Goal: Information Seeking & Learning: Check status

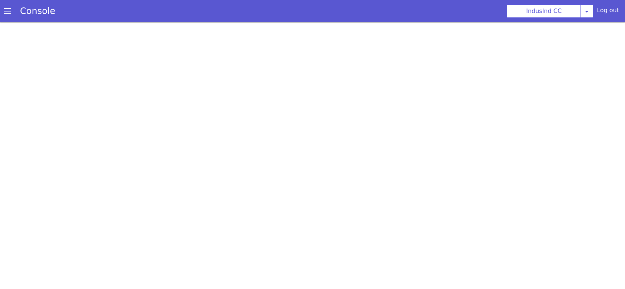
select select "ta"
select select "customParameter"
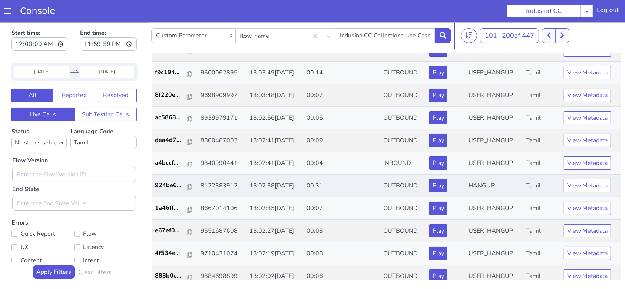
scroll to position [1235, 0]
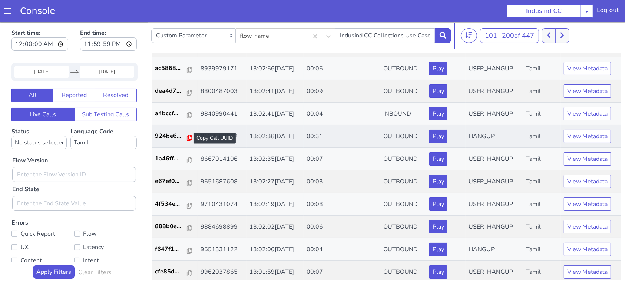
click at [187, 135] on icon at bounding box center [189, 138] width 5 height 6
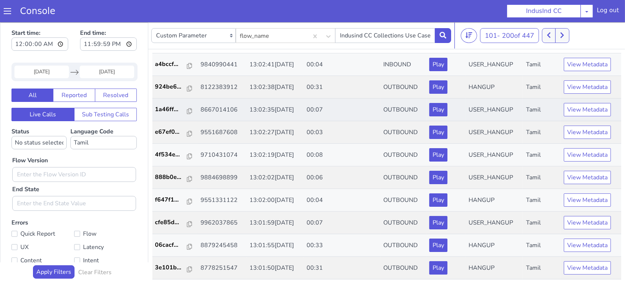
scroll to position [1334, 0]
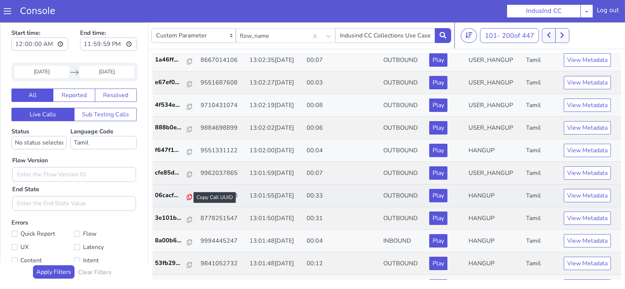
click at [188, 194] on icon at bounding box center [189, 197] width 5 height 6
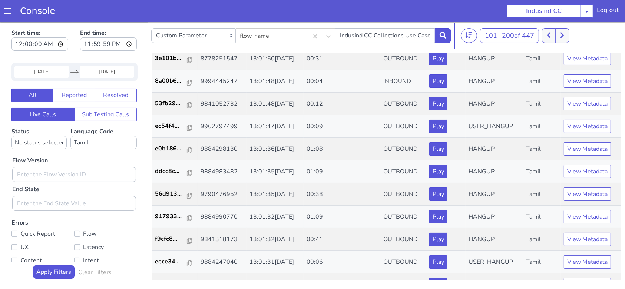
scroll to position [1532, 0]
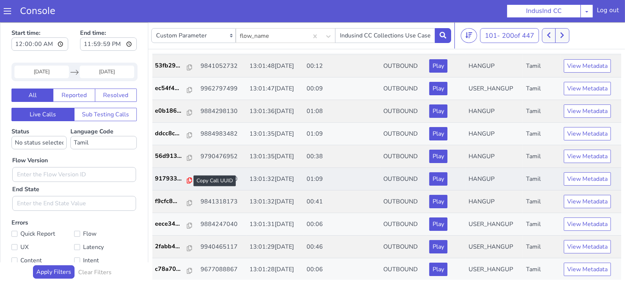
click at [187, 177] on icon at bounding box center [189, 180] width 5 height 6
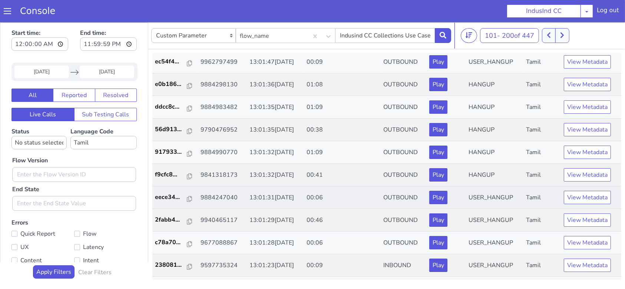
scroll to position [1581, 0]
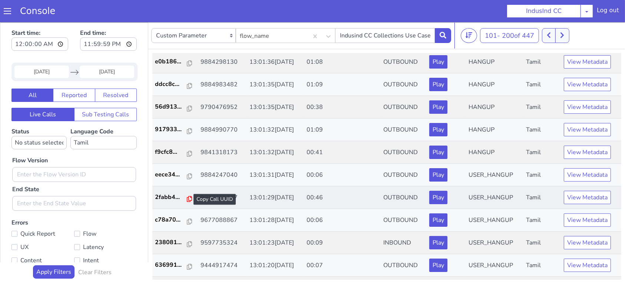
click at [187, 196] on icon at bounding box center [189, 199] width 5 height 6
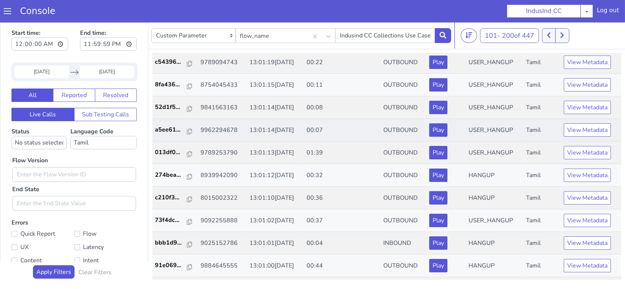
scroll to position [1828, 0]
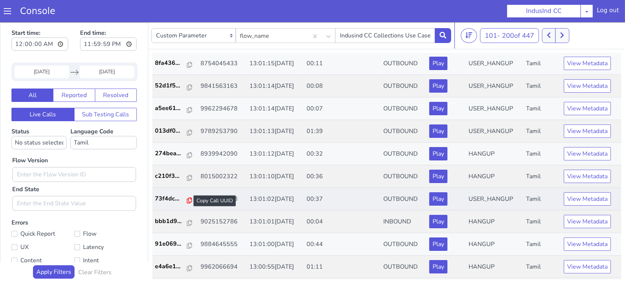
click at [187, 197] on icon at bounding box center [189, 200] width 5 height 6
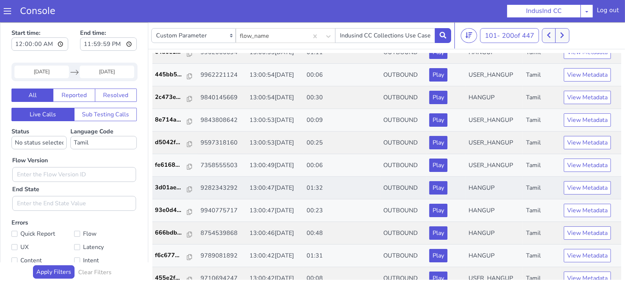
scroll to position [2048, 0]
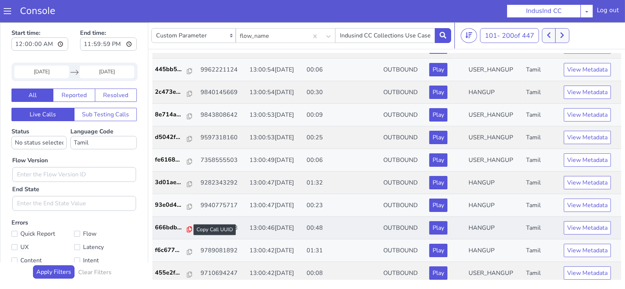
click at [187, 226] on icon at bounding box center [189, 229] width 5 height 6
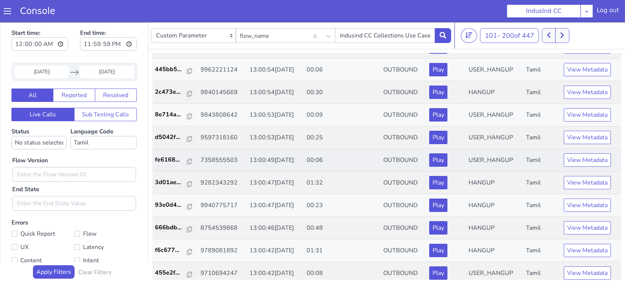
scroll to position [2, 0]
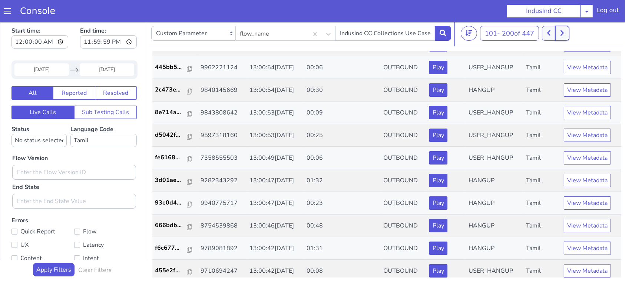
click at [567, 32] on button at bounding box center [562, 33] width 14 height 15
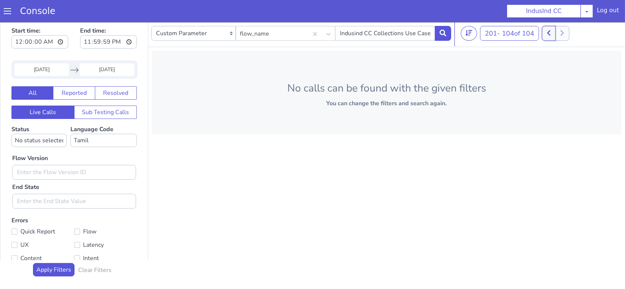
click at [551, 33] on icon at bounding box center [549, 33] width 4 height 7
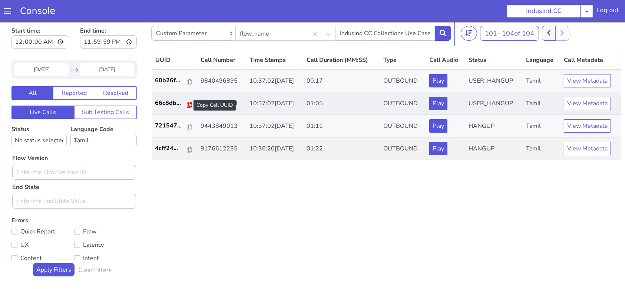
click at [188, 106] on icon at bounding box center [189, 105] width 5 height 6
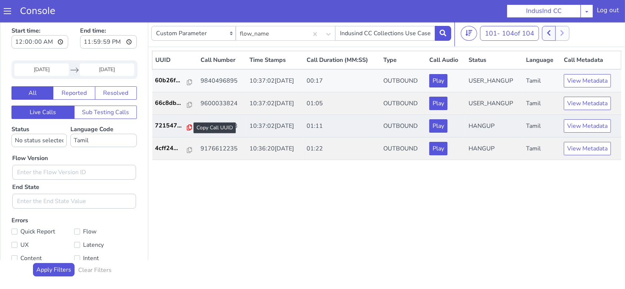
click at [187, 128] on icon at bounding box center [189, 128] width 5 height 6
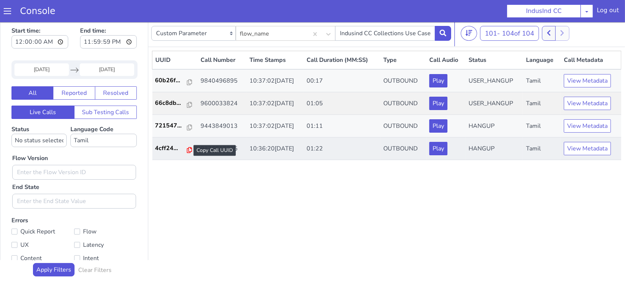
click at [188, 149] on icon at bounding box center [189, 150] width 5 height 6
click at [551, 32] on icon at bounding box center [549, 33] width 4 height 7
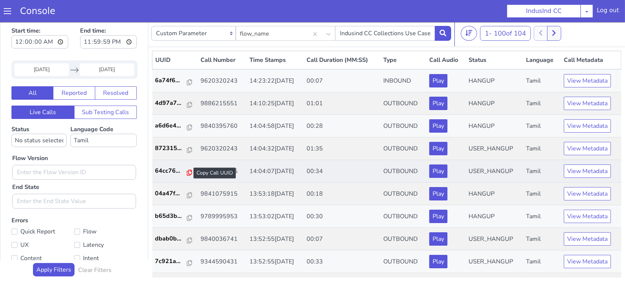
click at [187, 174] on icon at bounding box center [189, 173] width 5 height 6
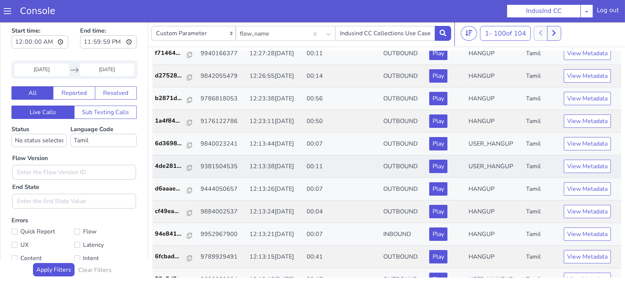
scroll to position [593, 0]
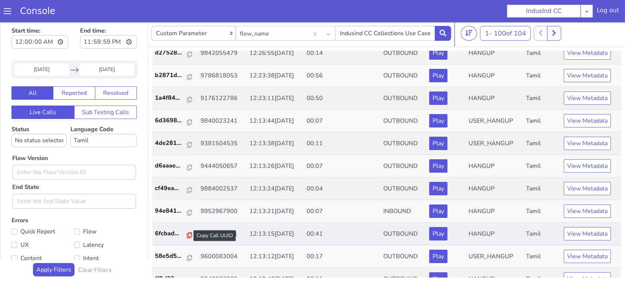
click at [187, 233] on icon at bounding box center [189, 235] width 5 height 6
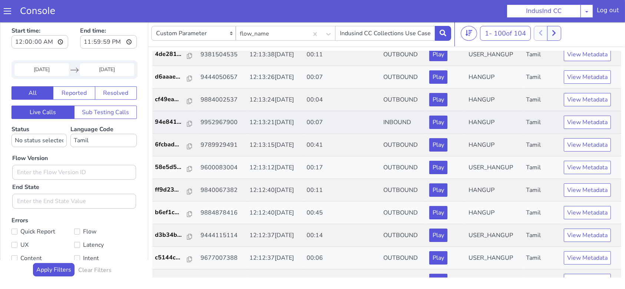
scroll to position [691, 0]
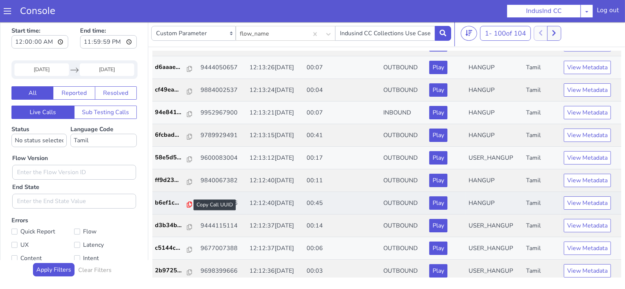
click at [187, 202] on icon at bounding box center [189, 205] width 5 height 6
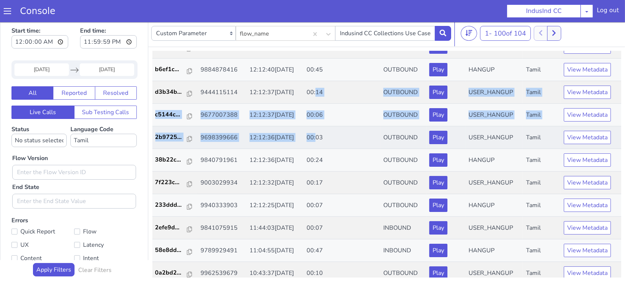
scroll to position [840, 0]
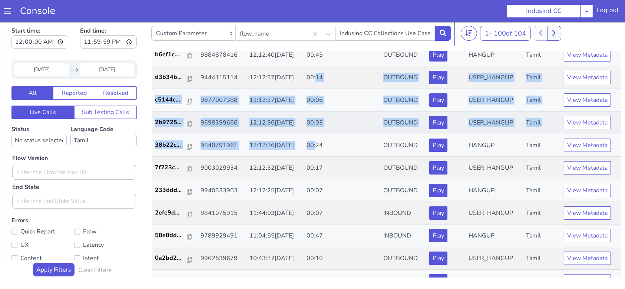
drag, startPoint x: 327, startPoint y: 126, endPoint x: 327, endPoint y: 133, distance: 7.8
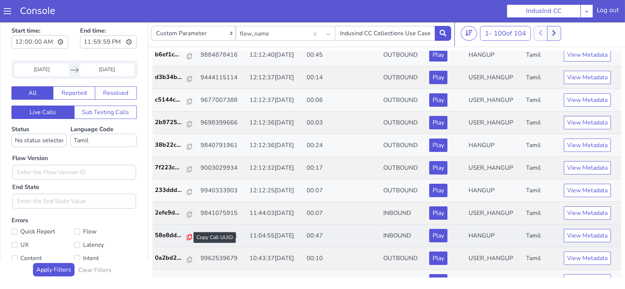
click at [187, 235] on icon at bounding box center [189, 237] width 5 height 6
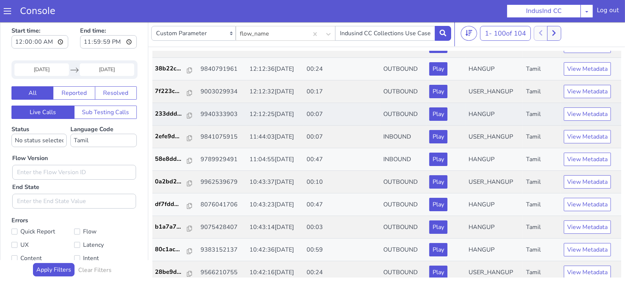
scroll to position [939, 0]
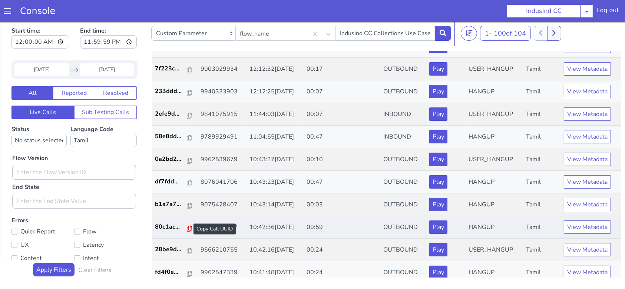
click at [188, 226] on icon at bounding box center [189, 229] width 5 height 6
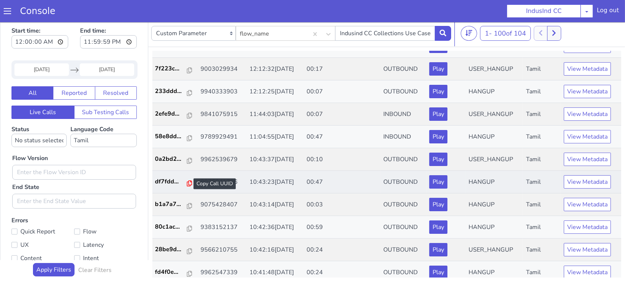
click at [188, 183] on icon at bounding box center [189, 183] width 5 height 6
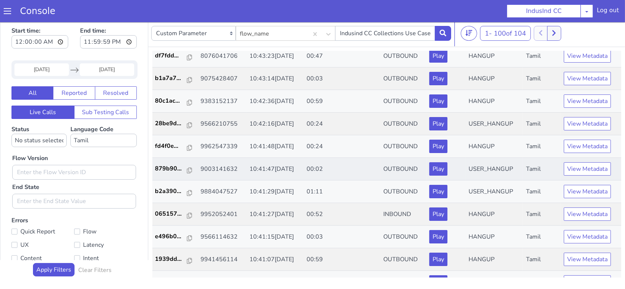
scroll to position [1087, 0]
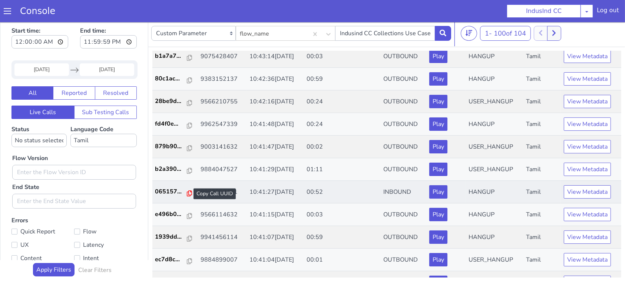
click at [187, 190] on icon at bounding box center [189, 193] width 5 height 6
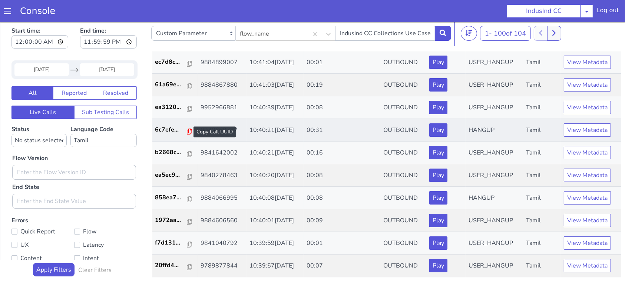
click at [187, 129] on icon at bounding box center [189, 132] width 5 height 6
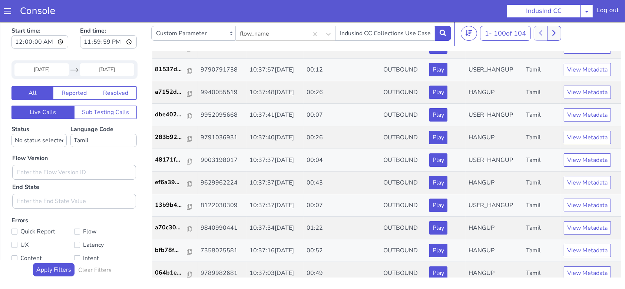
scroll to position [2048, 0]
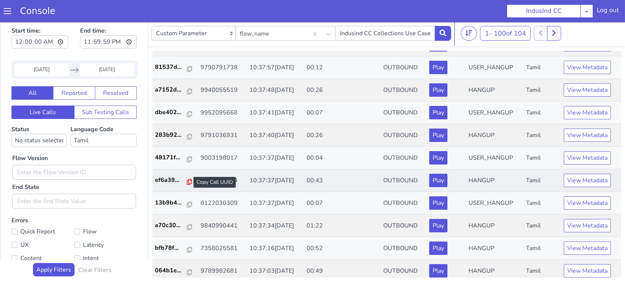
click at [187, 179] on icon at bounding box center [189, 182] width 5 height 6
click at [187, 269] on icon at bounding box center [189, 272] width 5 height 6
